Goal: Find specific page/section: Find specific page/section

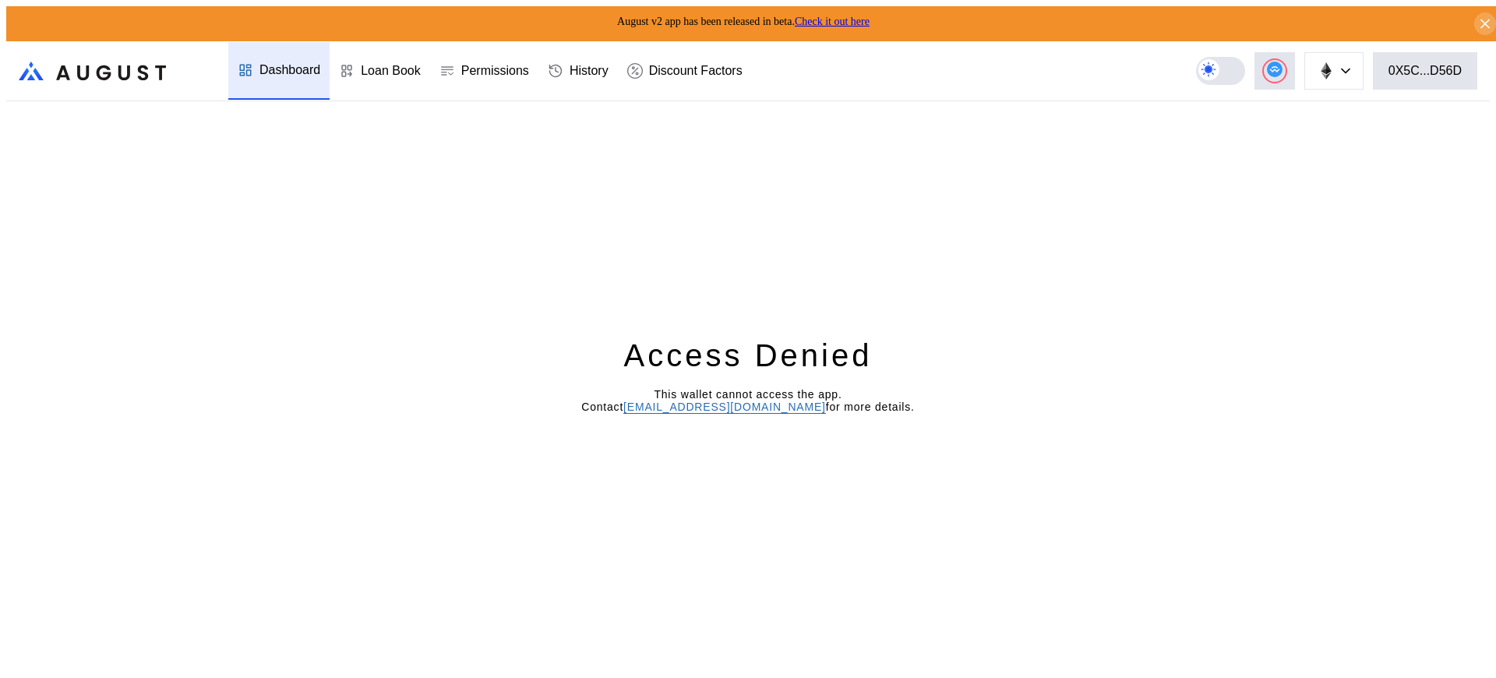
click at [388, 64] on div "Loan Book" at bounding box center [391, 71] width 60 height 14
click at [1312, 132] on div "Access Denied This wallet cannot access the app. Contact [EMAIL_ADDRESS][DOMAIN…" at bounding box center [748, 392] width 1484 height 583
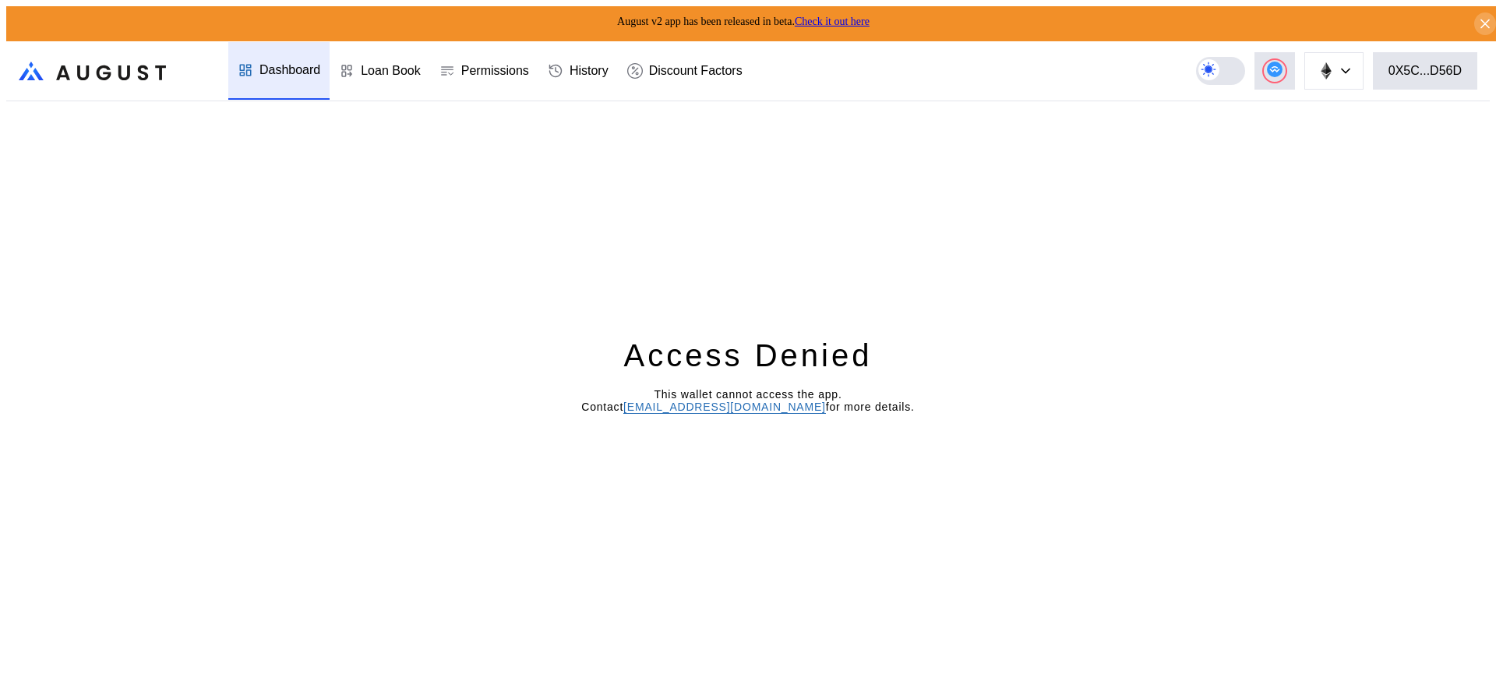
click at [1312, 132] on div "Access Denied This wallet cannot access the app. Contact operations@augustdigit…" at bounding box center [748, 392] width 1484 height 583
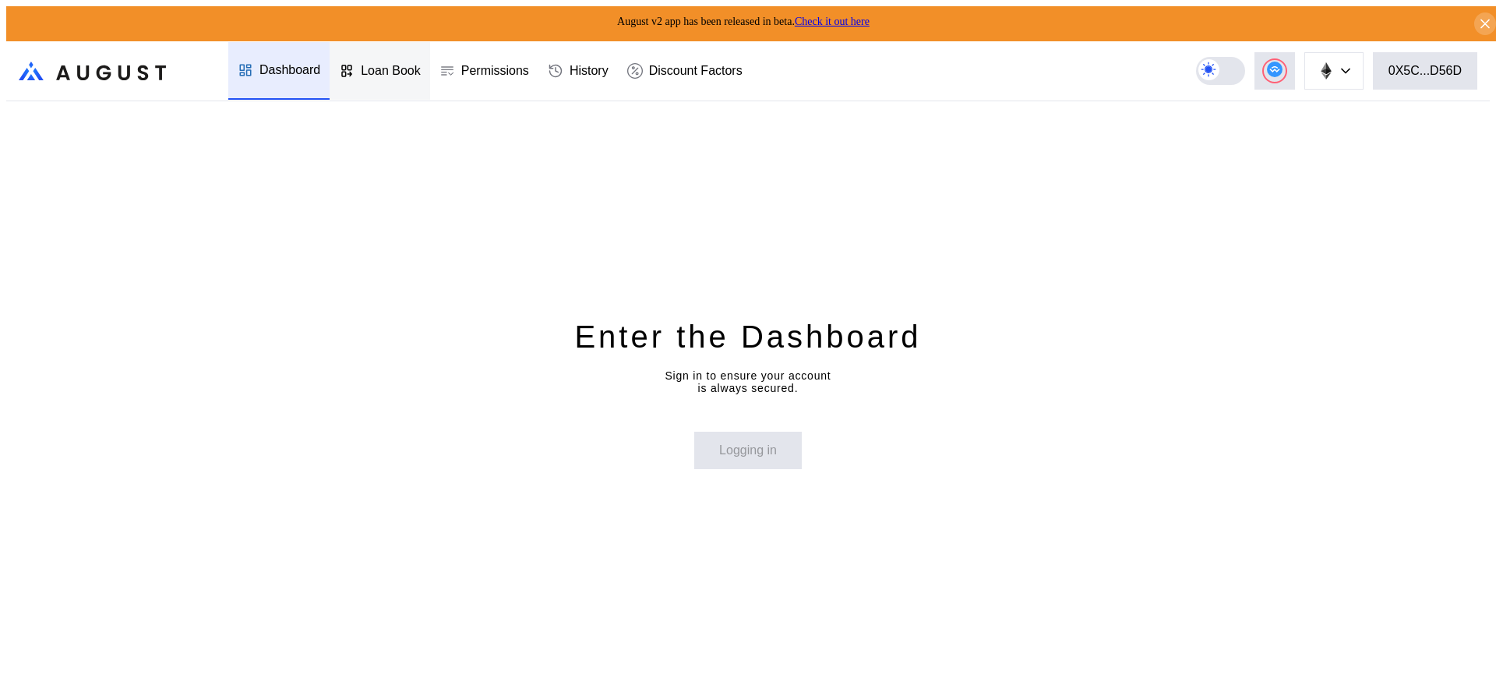
click at [388, 64] on div "Loan Book" at bounding box center [391, 71] width 60 height 14
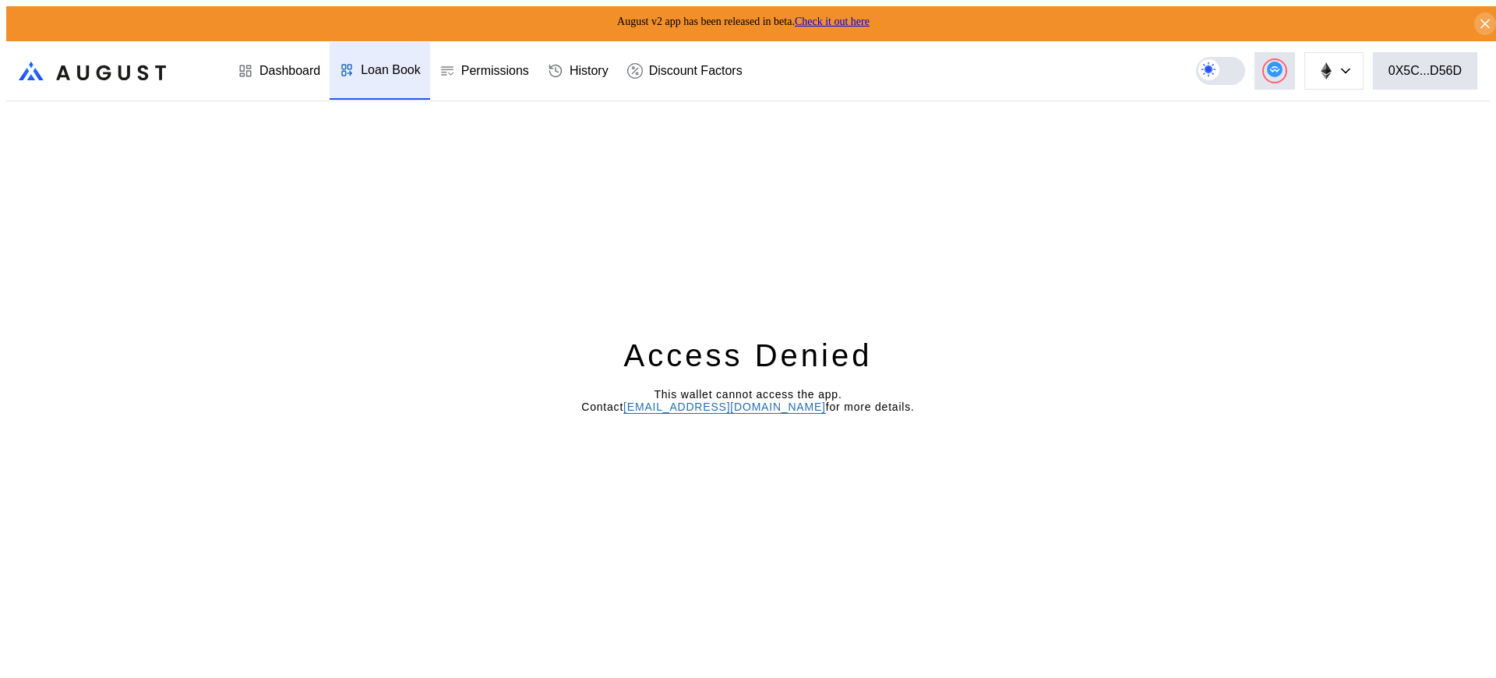
click at [388, 63] on div "Loan Book" at bounding box center [391, 70] width 60 height 14
click at [388, 64] on div "Loan Book" at bounding box center [391, 71] width 60 height 14
click at [388, 63] on div "Loan Book" at bounding box center [391, 70] width 60 height 14
